Goal: Task Accomplishment & Management: Complete application form

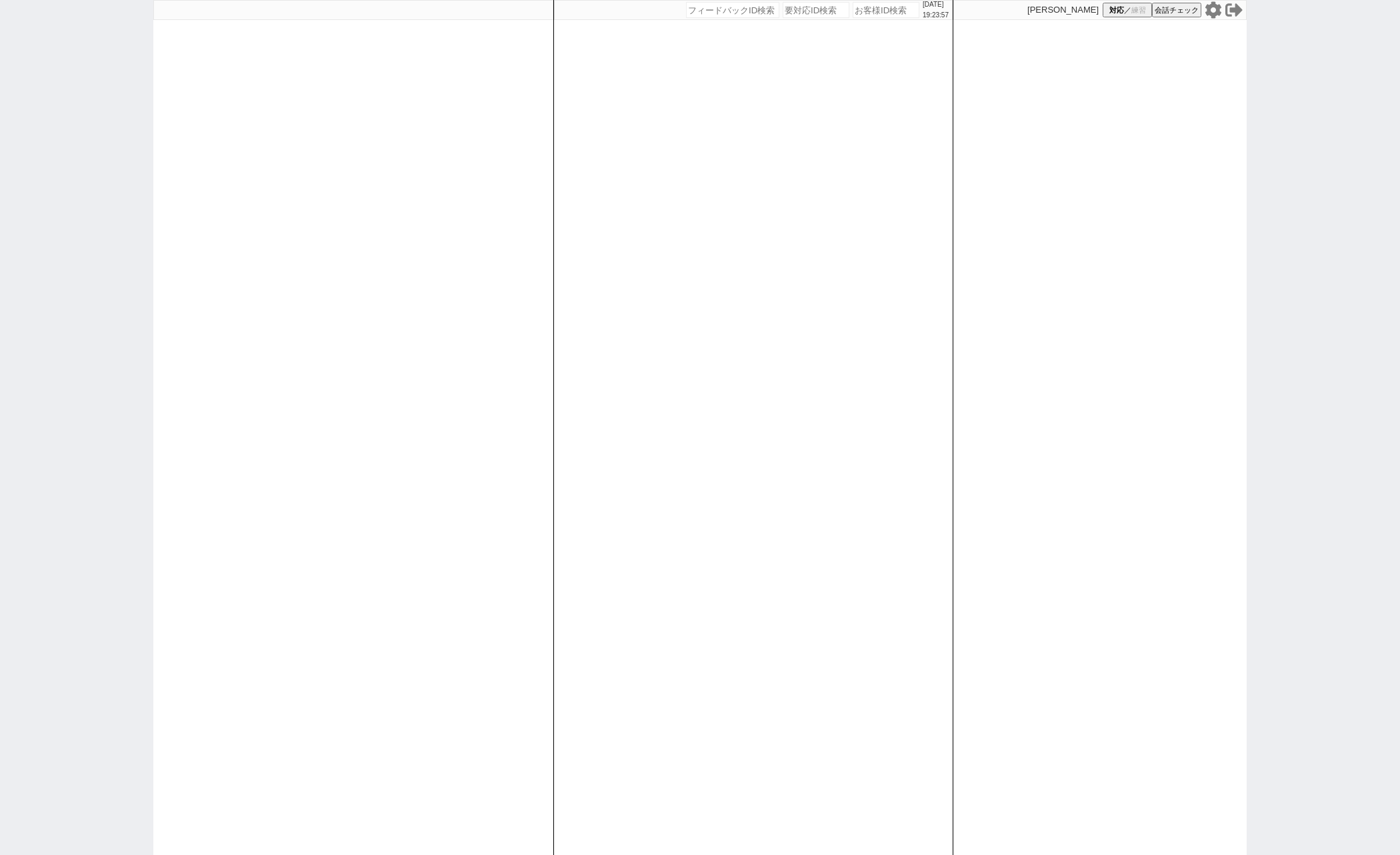
click at [13, 258] on div "[DATE] 19:23:57 候補物件を追加してしてください 紹介した物件一覧 他社物件を追加する 空室確認ページに追加・削除 紹介した物件一覧 他社物件を…" at bounding box center [700, 427] width 1400 height 855
paste input "607926"
type input "607926"
select select "100"
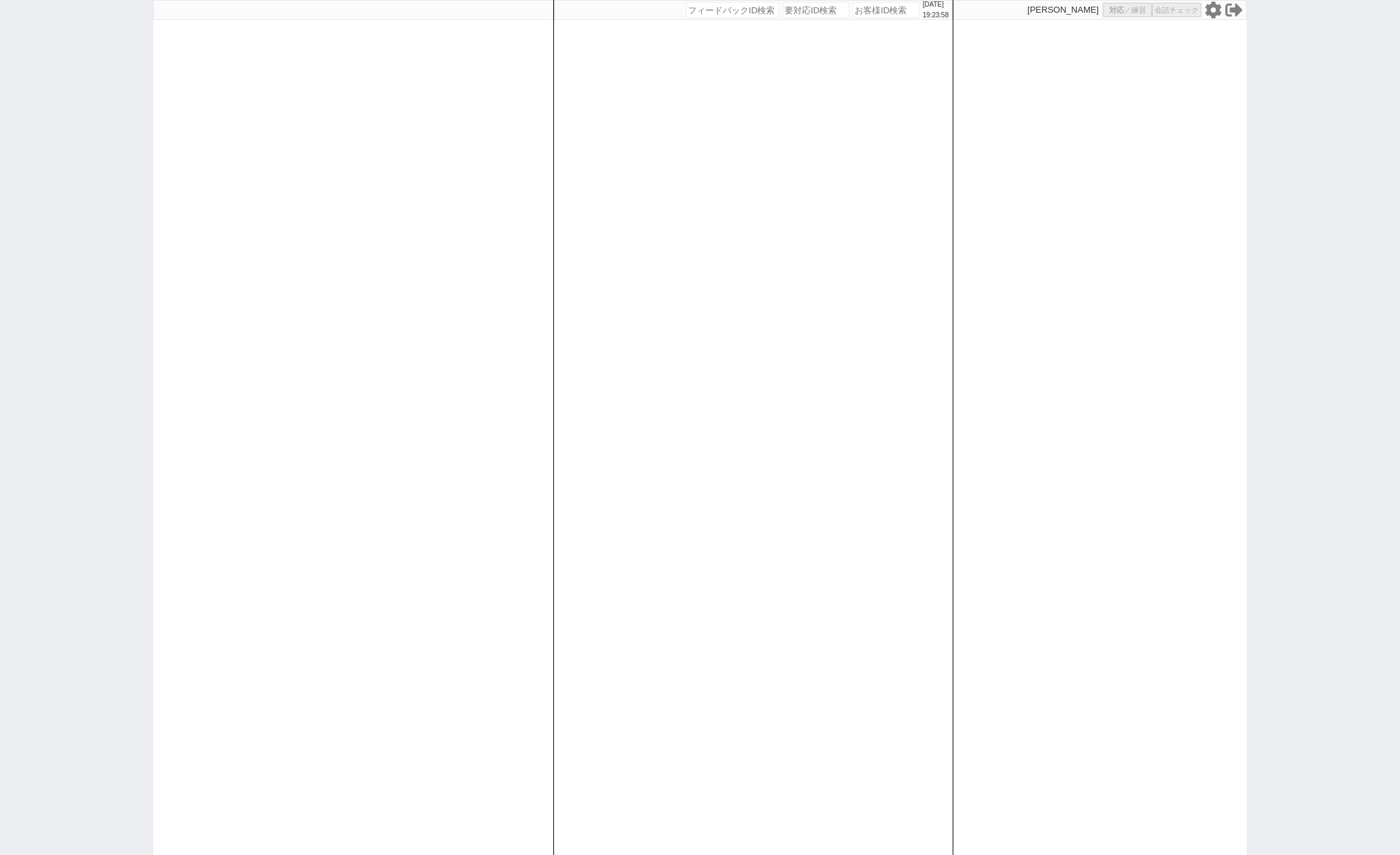
select select "1"
select select "2"
select select "5"
select select
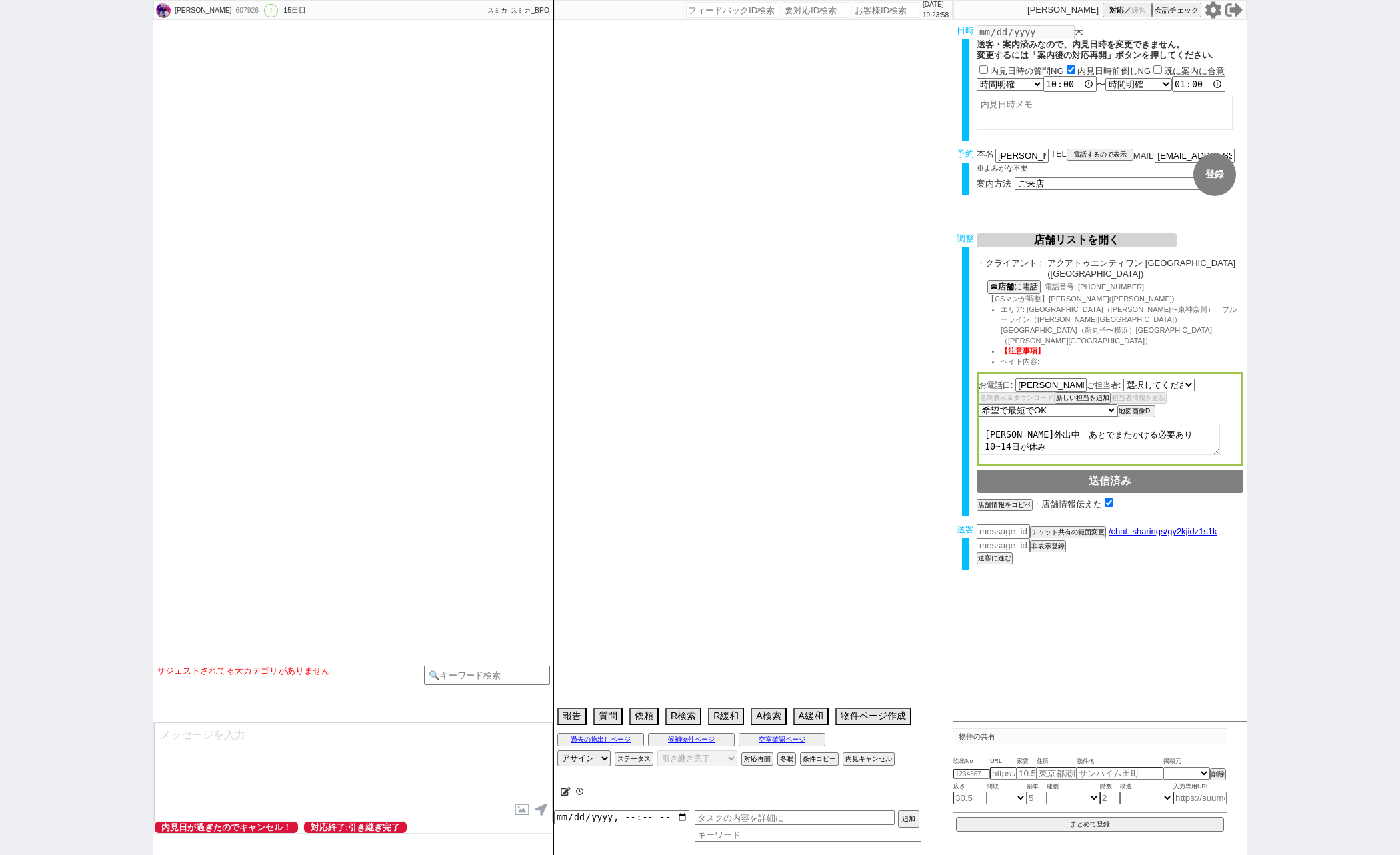
select select "2785"
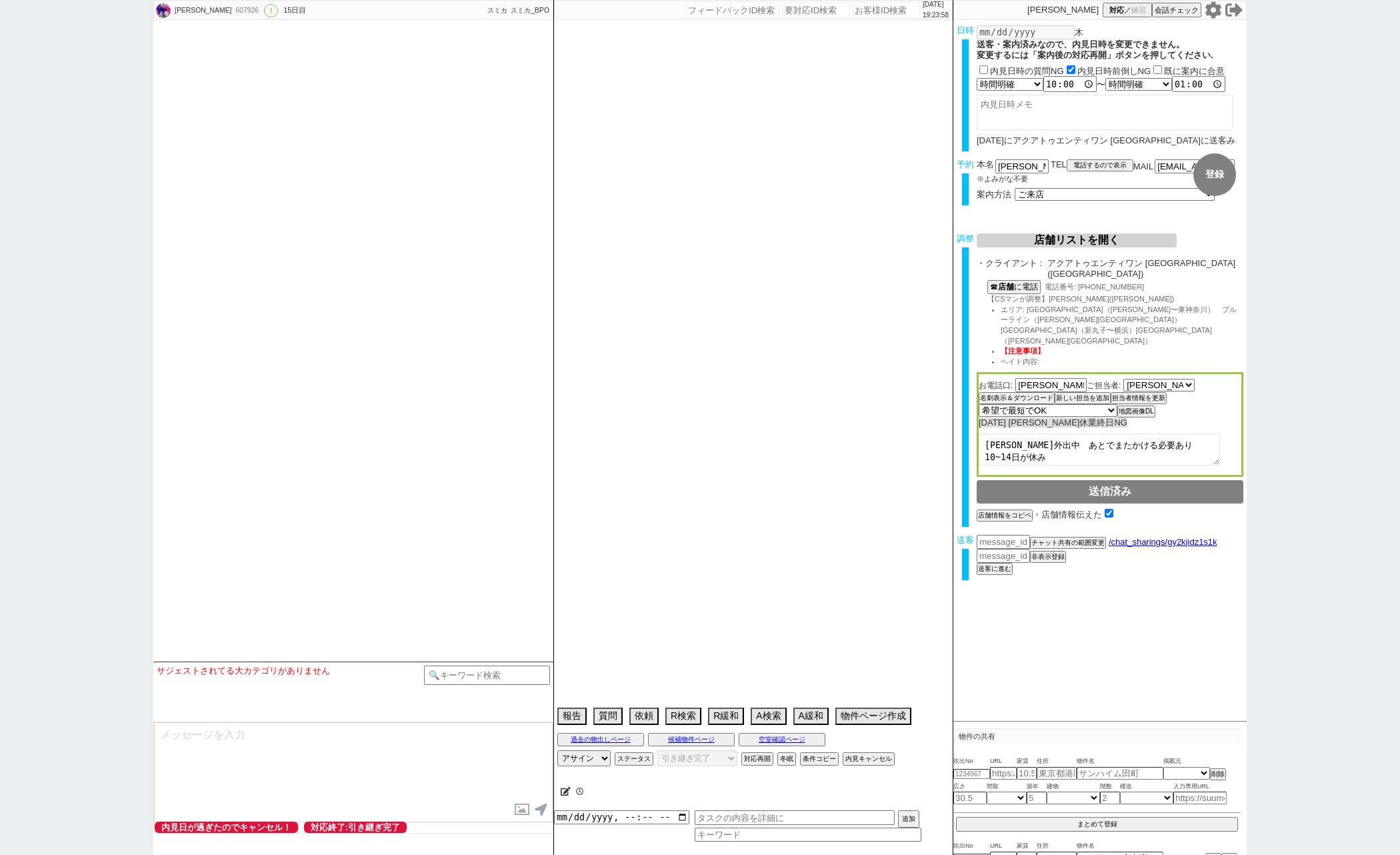
type textarea "他社なし＠＠送客したら[PERSON_NAME]、[PERSON_NAME]、[PERSON_NAME]まで共有を。初送客案件です。→依頼済み"
select select "13"
select select "0"
select select "14"
select select "64"
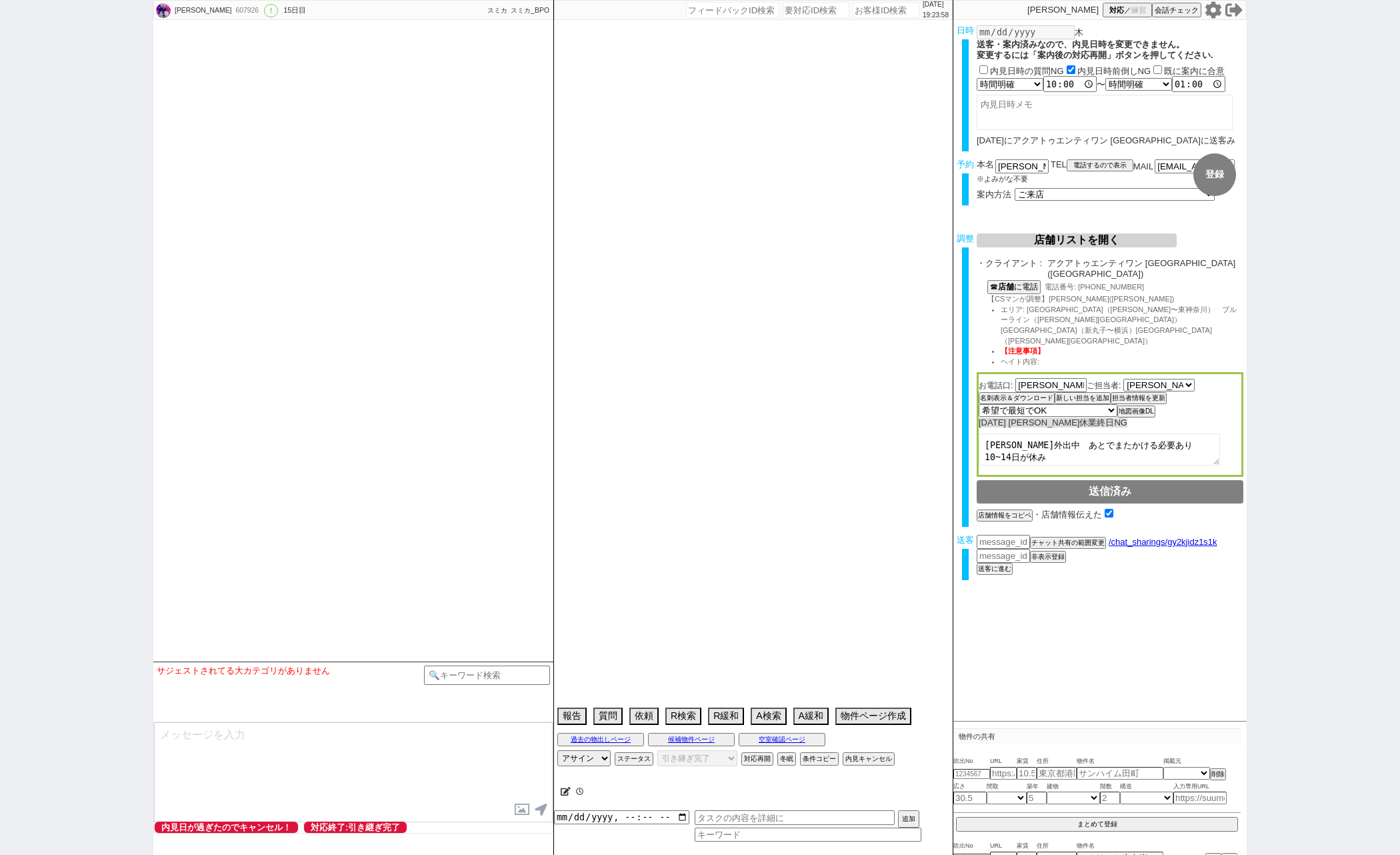
select select "65"
select select "66"
select select "67"
select select "68"
select select "69"
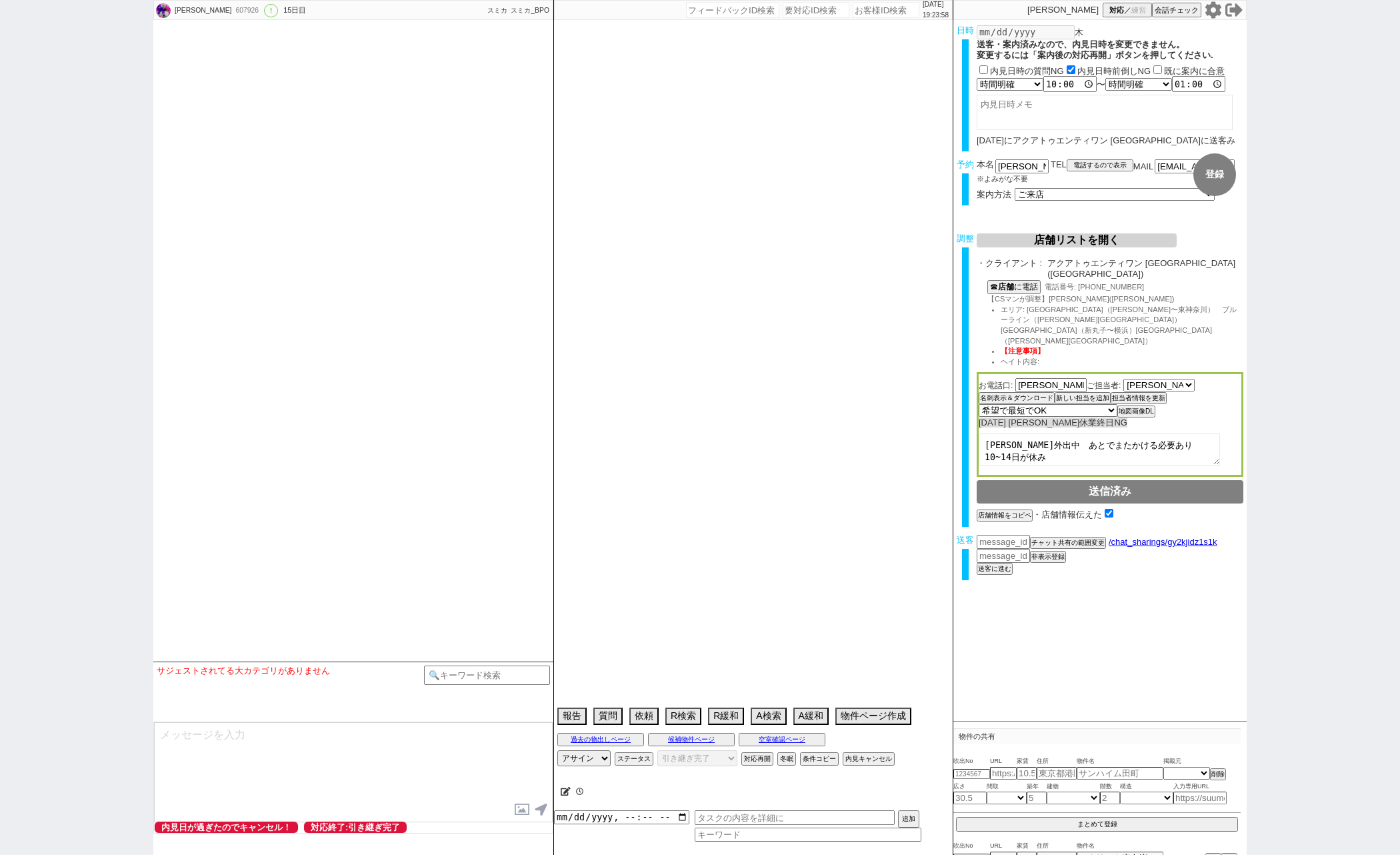
select select "70"
select select "71"
select select "72"
select select "73"
select select "74"
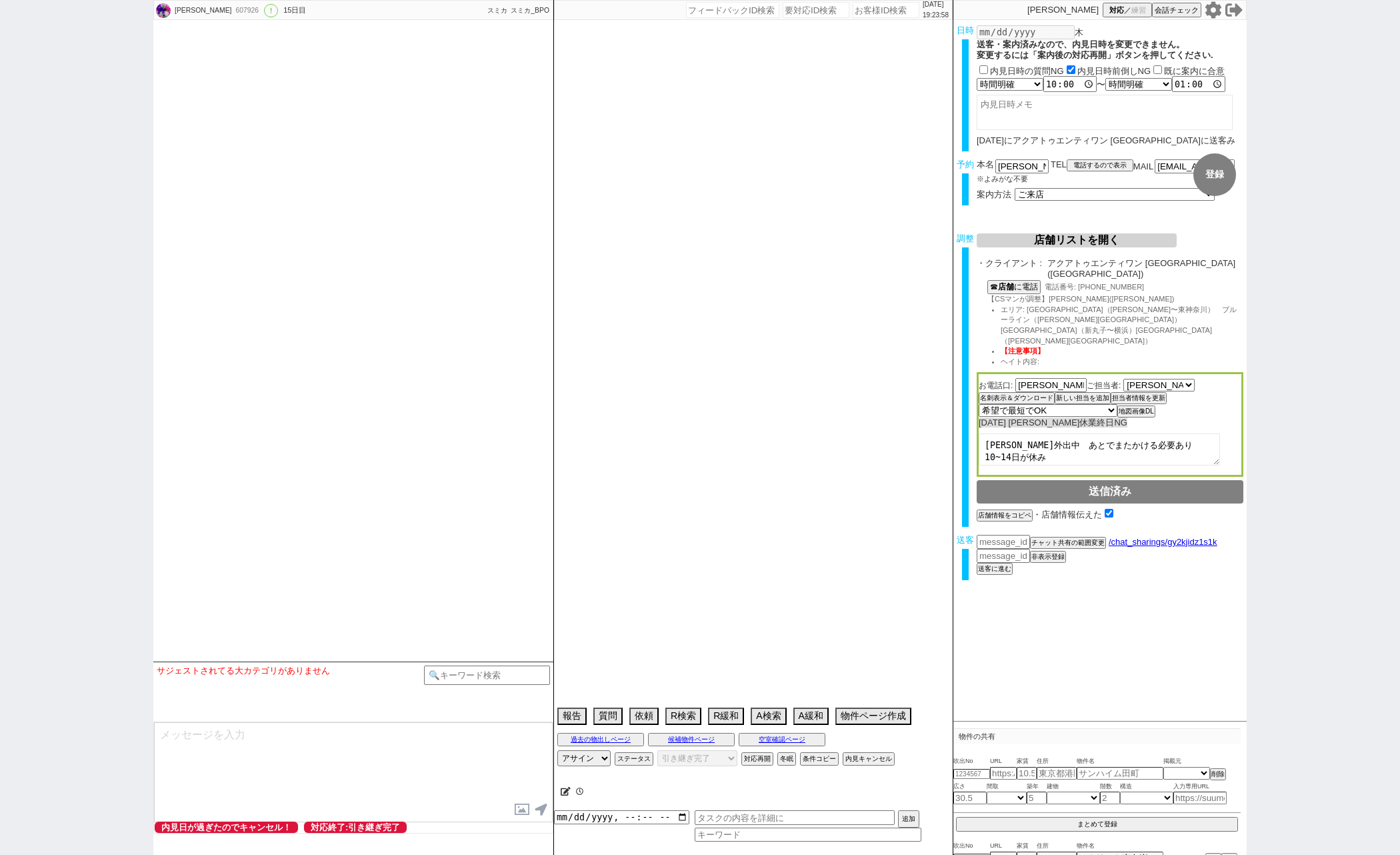
select select "75"
select select "76"
select select "77"
select select "78"
select select "79"
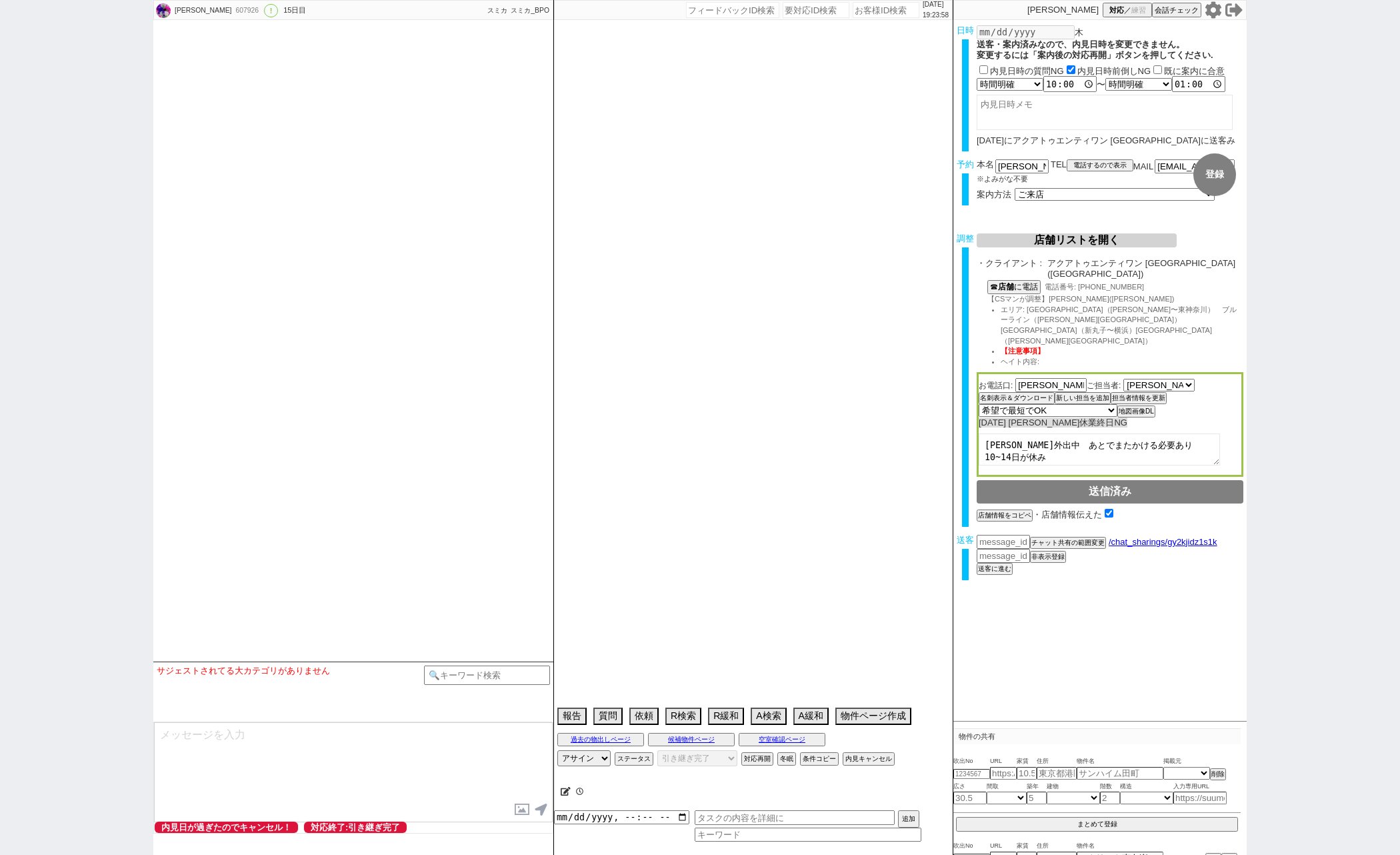
select select "80"
select select "[DATE]"
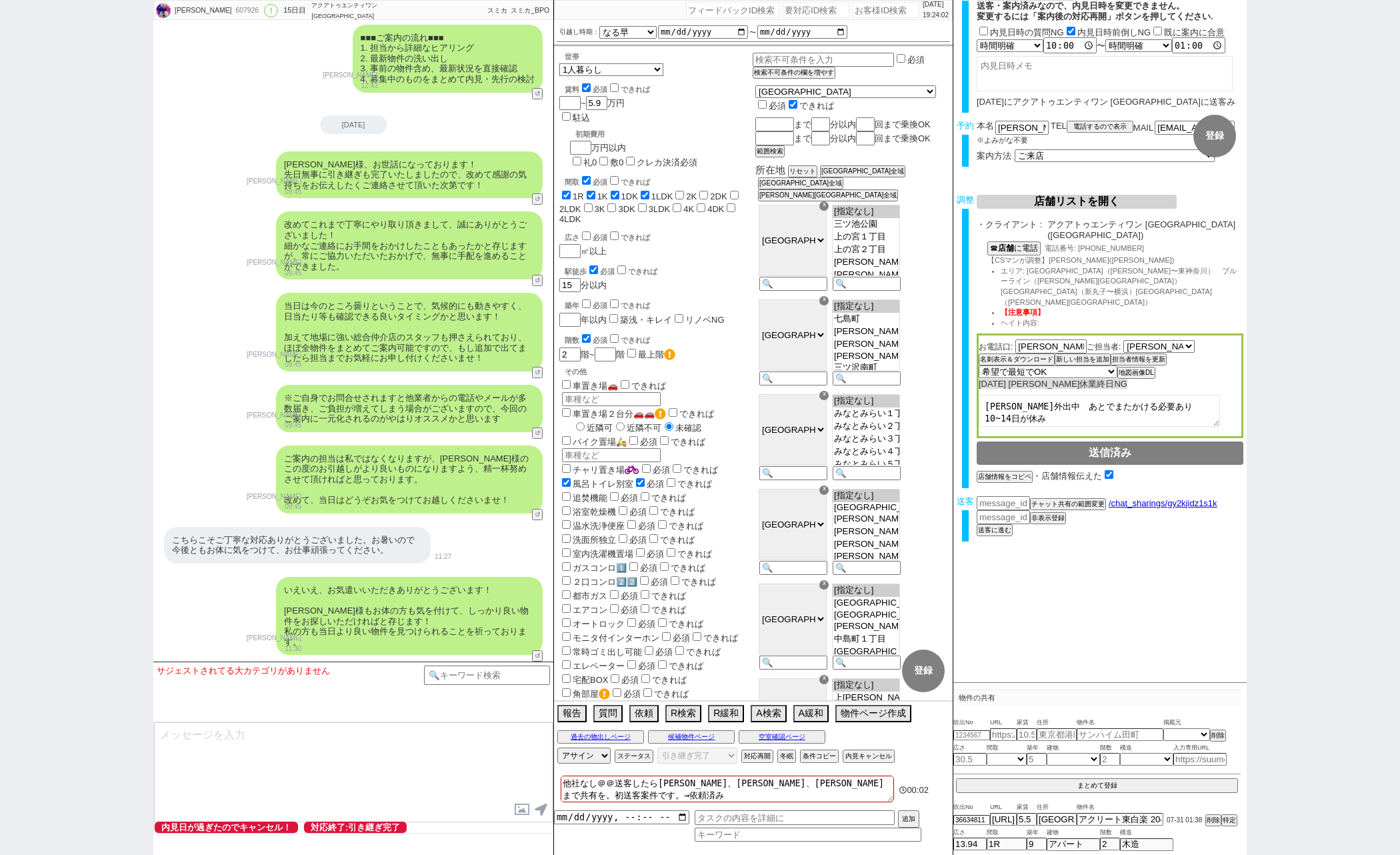
scroll to position [8268, 0]
click at [1149, 341] on select "選択してください [PERSON_NAME]" at bounding box center [1159, 347] width 71 height 12
